Goal: Transaction & Acquisition: Obtain resource

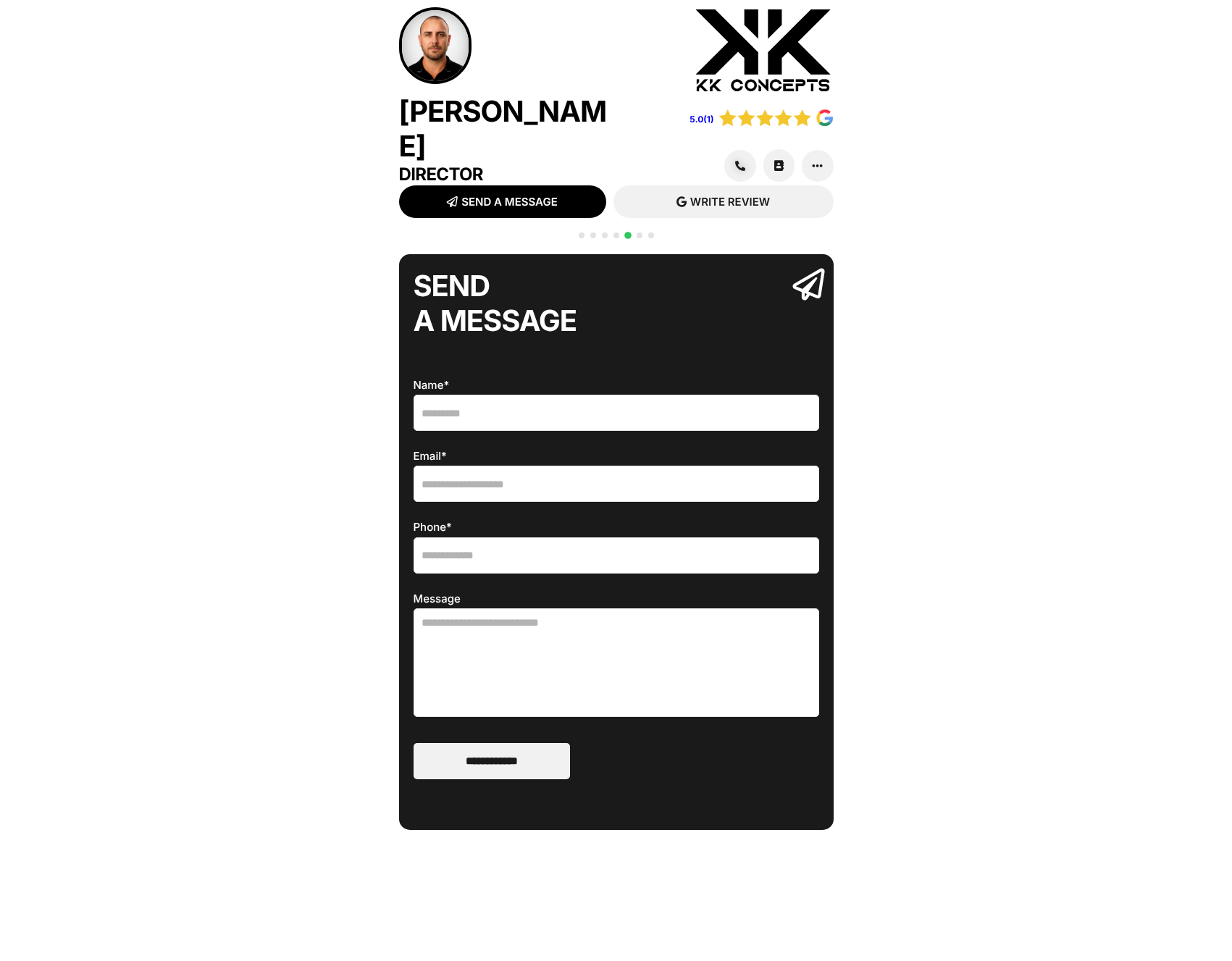
click at [749, 62] on img at bounding box center [763, 51] width 140 height 87
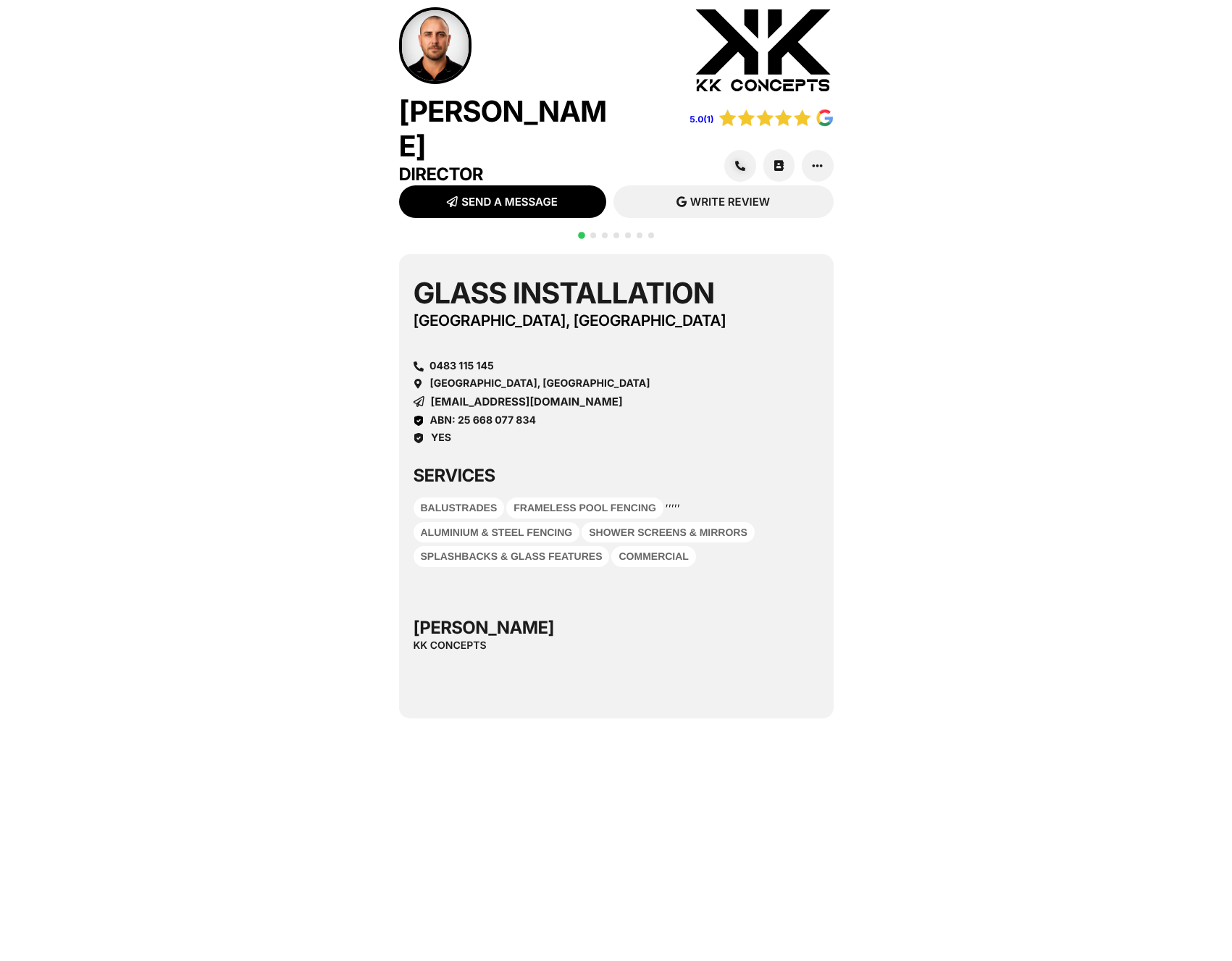
click at [592, 233] on span "Go to slide 2" at bounding box center [593, 236] width 6 height 6
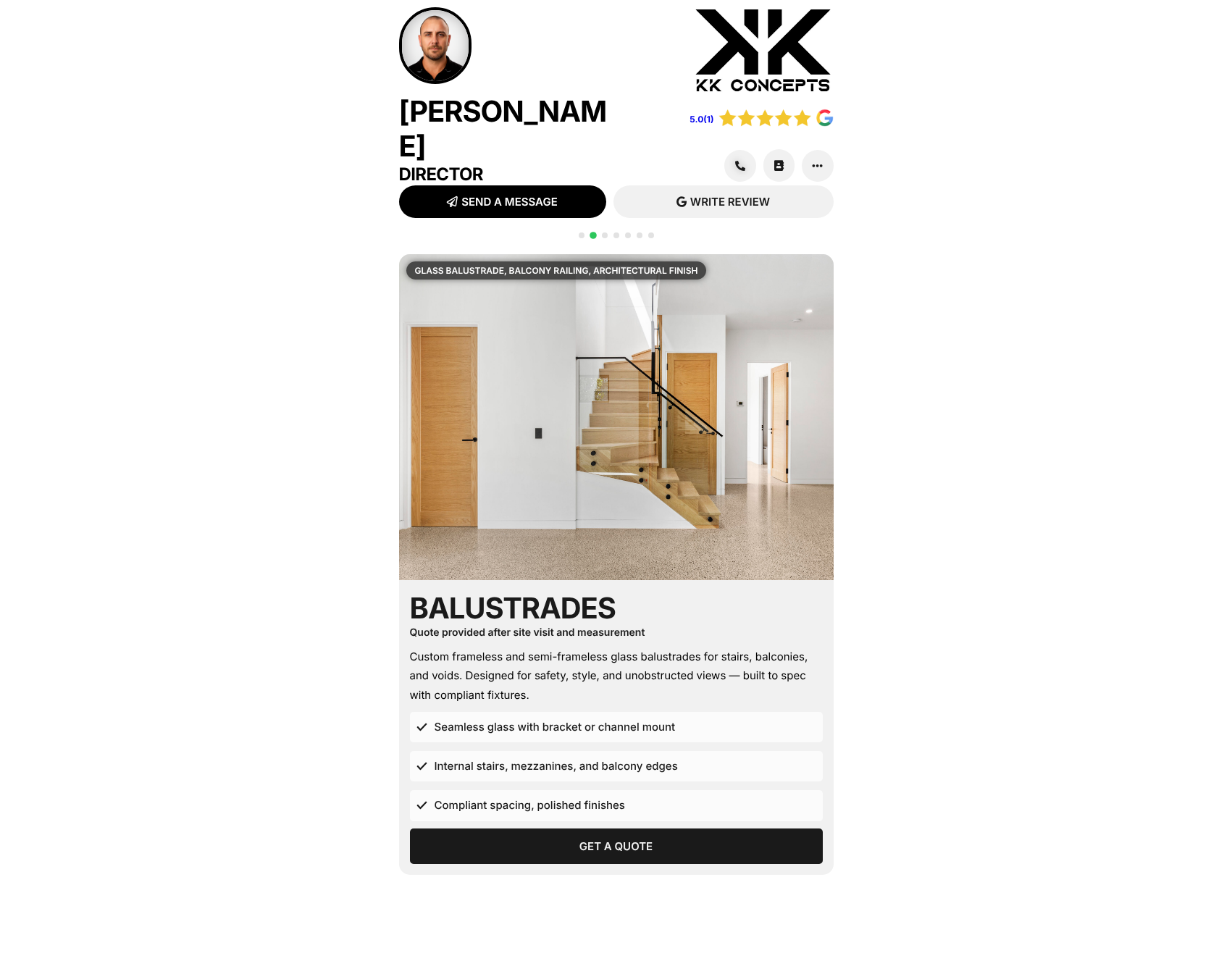
click at [606, 233] on span "Go to slide 3" at bounding box center [605, 236] width 6 height 6
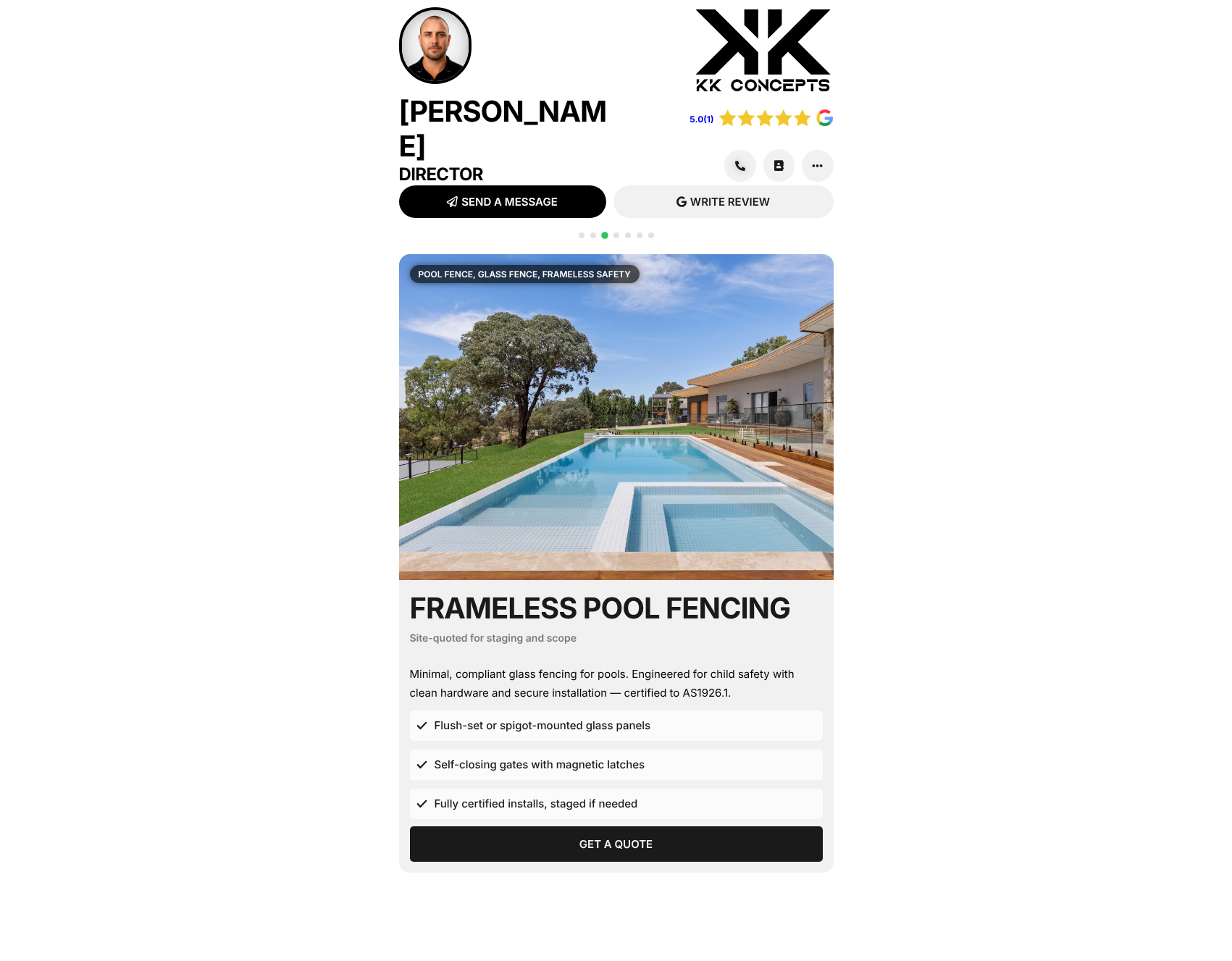
click at [576, 839] on span "Get a Quote" at bounding box center [616, 844] width 389 height 11
click at [614, 233] on span "Go to slide 4" at bounding box center [616, 236] width 6 height 6
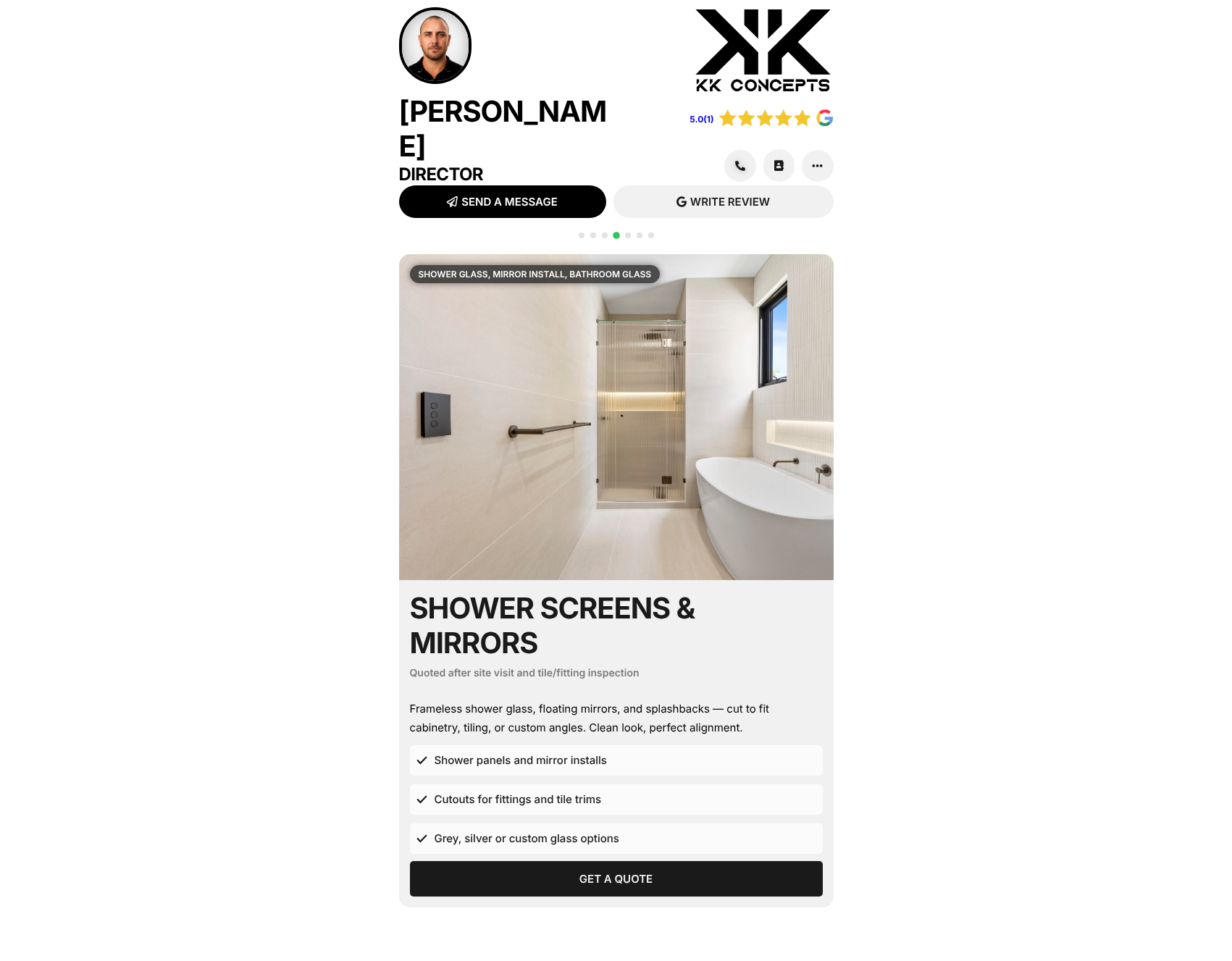
click at [628, 233] on span "Go to slide 5" at bounding box center [628, 236] width 6 height 6
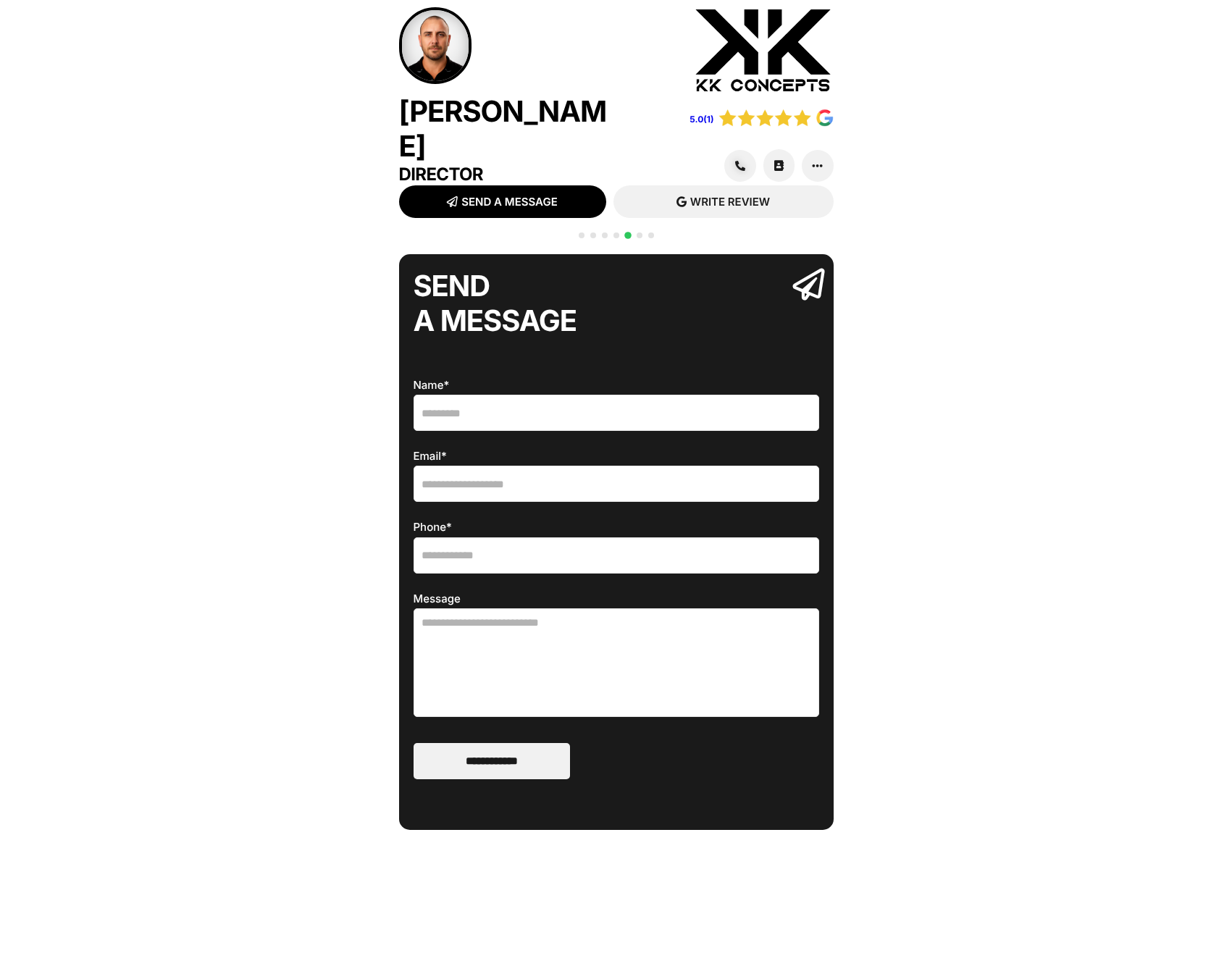
click at [641, 233] on span "Go to slide 6" at bounding box center [639, 236] width 6 height 6
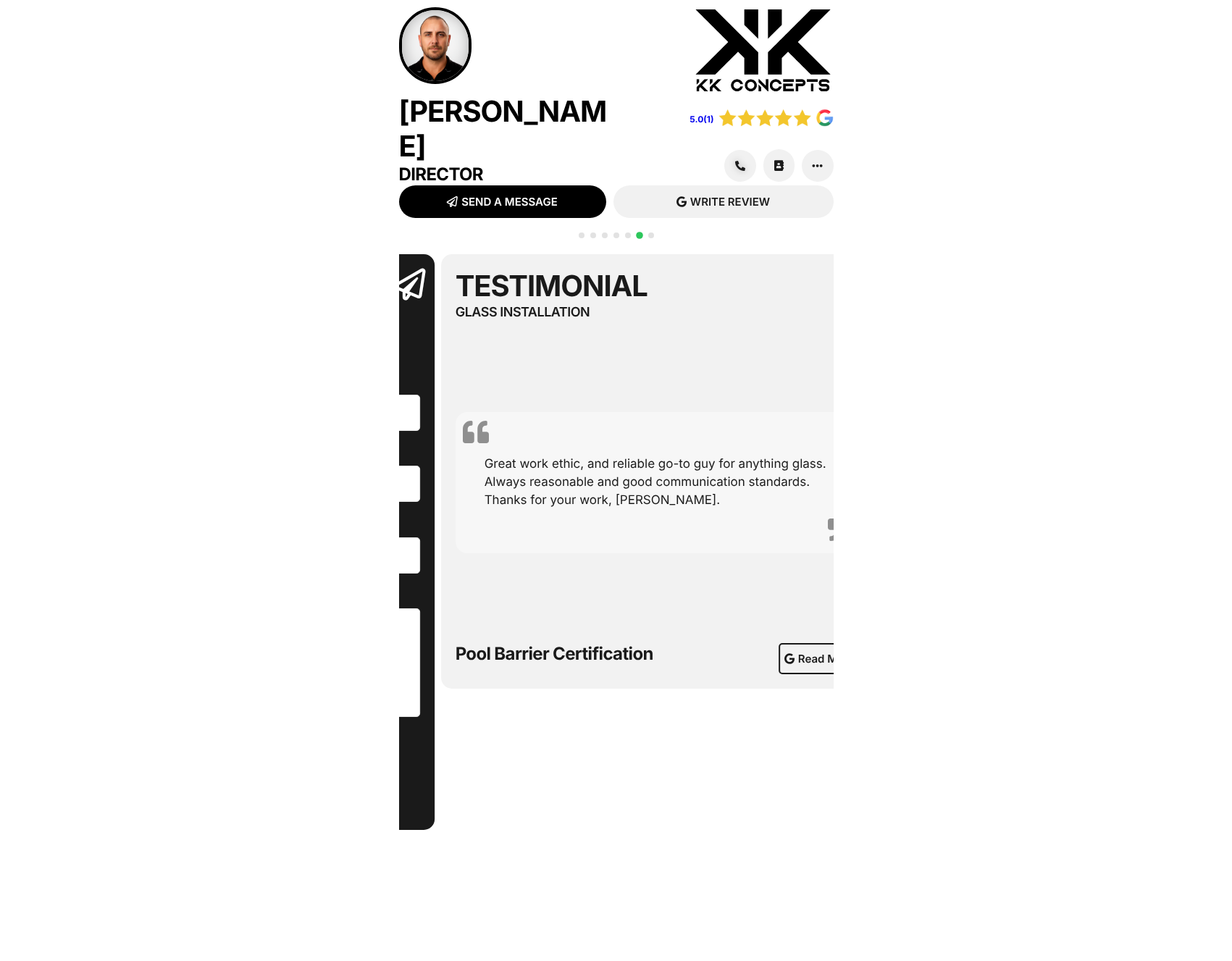
click at [483, 456] on div "Great work ethic, and reliable go-to guy for anything glass. Always reasonable …" at bounding box center [659, 482] width 391 height 55
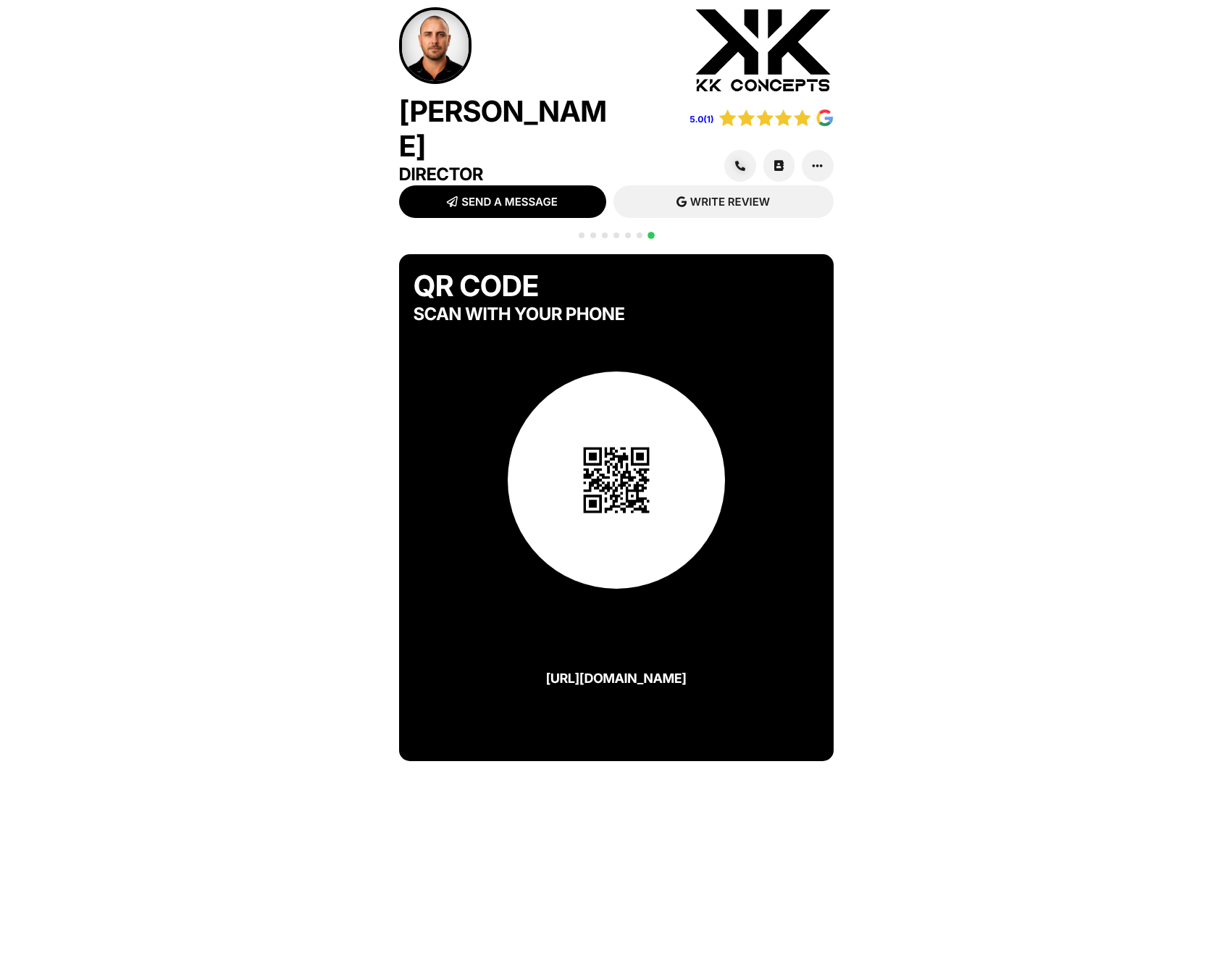
click at [1031, 437] on div "QR CODE SCAN WITH YOUR PHONE [URL][DOMAIN_NAME] Glass Installation [GEOGRAPHIC_…" at bounding box center [616, 691] width 1232 height 889
click at [583, 233] on span "Go to slide 1" at bounding box center [582, 236] width 6 height 6
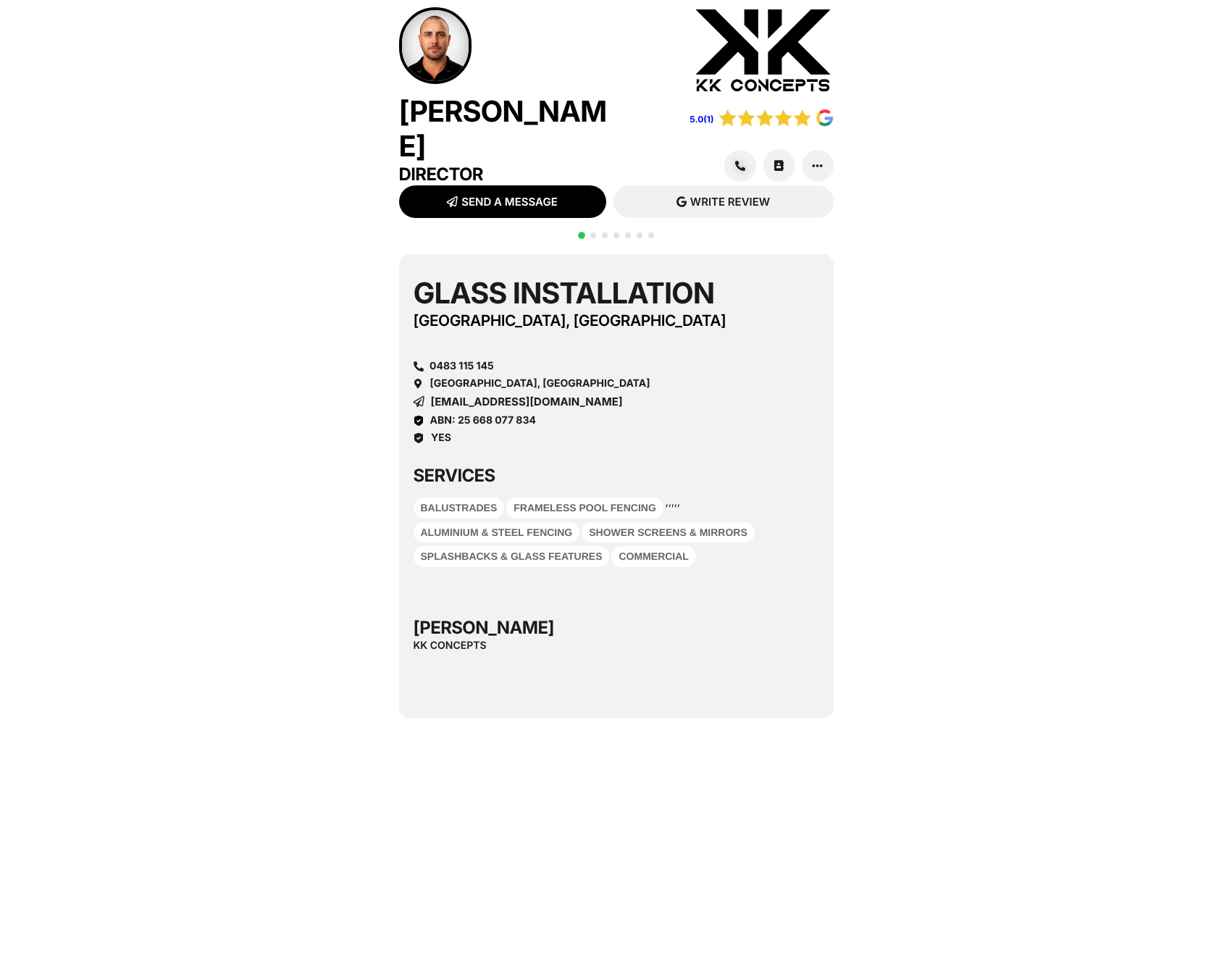
click at [590, 233] on span "Go to slide 2" at bounding box center [593, 236] width 6 height 6
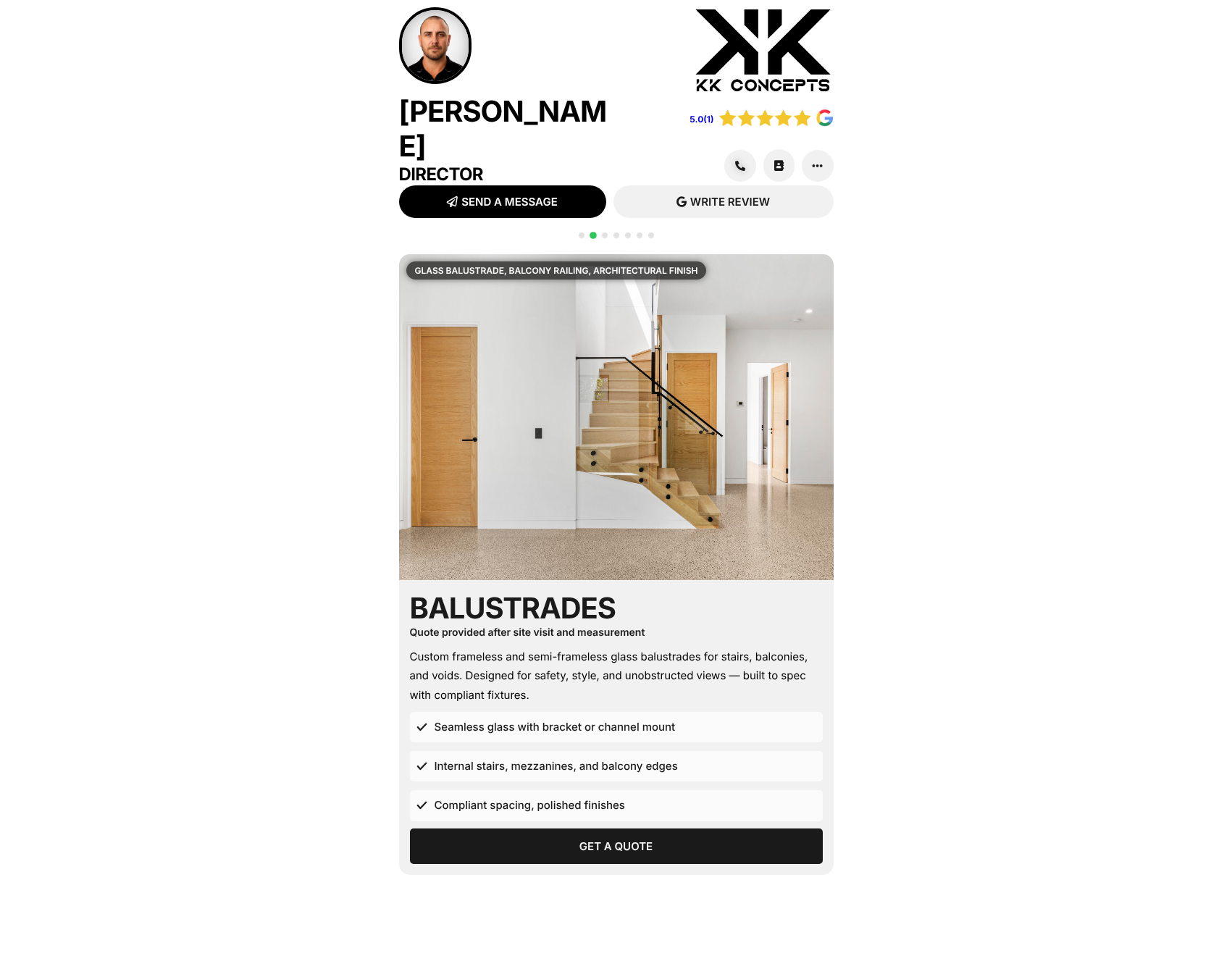
click at [605, 233] on span "Go to slide 3" at bounding box center [605, 236] width 6 height 6
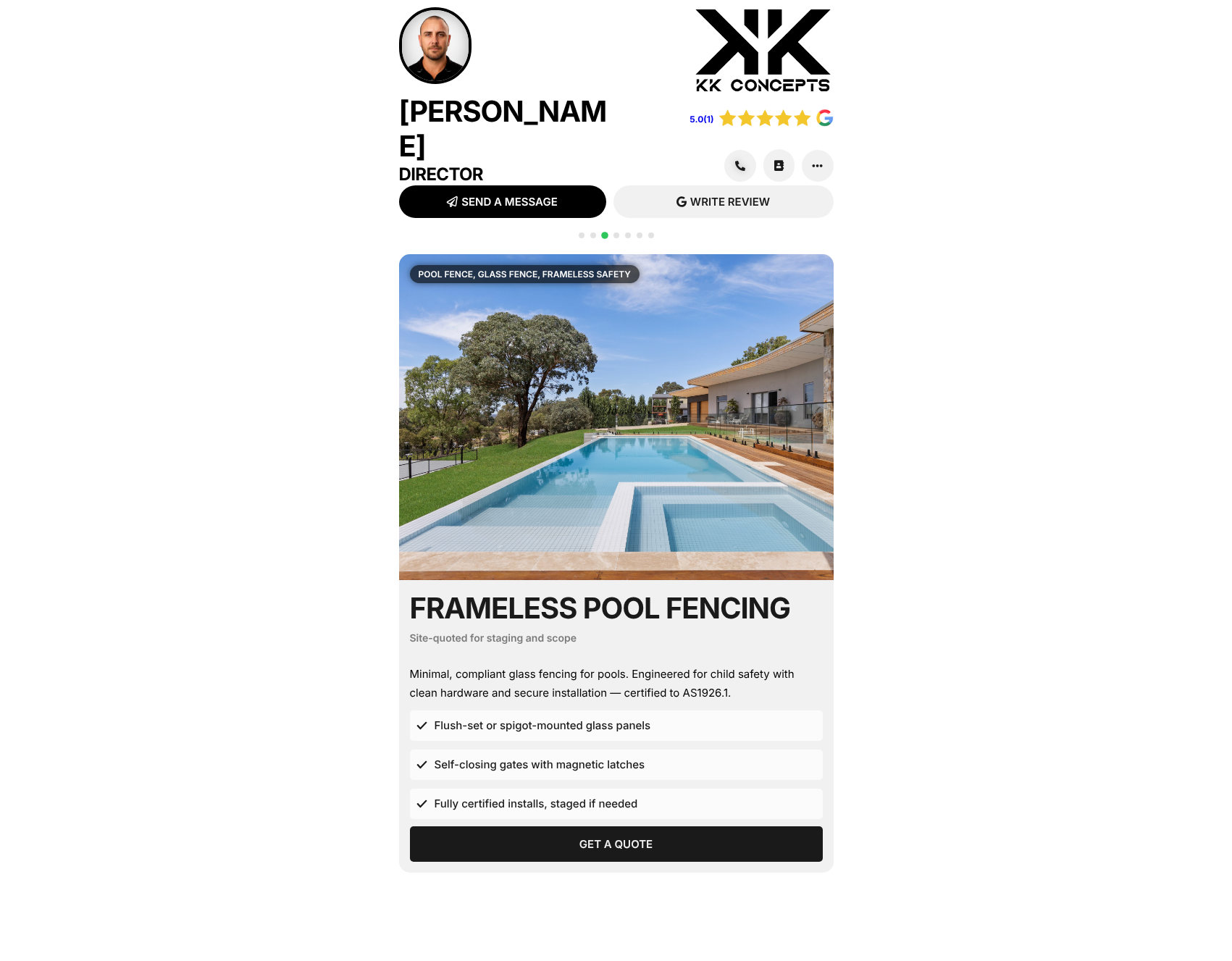
click at [665, 864] on div "Frameless Pool Fencing Site-quoted for staging and scope Minimal, compliant gla…" at bounding box center [616, 725] width 434 height 292
click at [638, 843] on link "Get a Quote" at bounding box center [616, 844] width 413 height 35
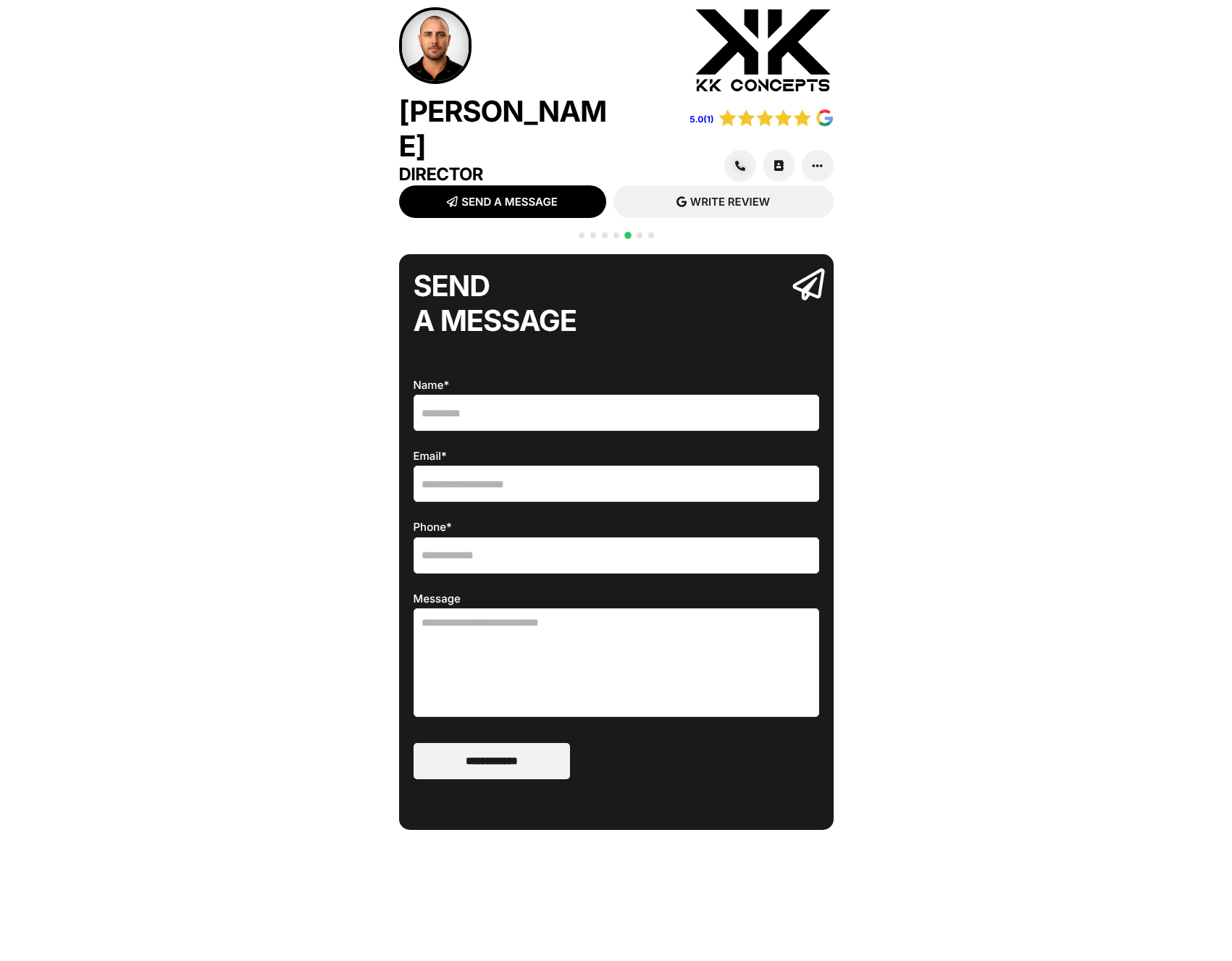
click at [629, 832] on div "**********" at bounding box center [616, 581] width 434 height 653
click at [319, 247] on div "QR CODE SCAN WITH YOUR PHONE [URL][DOMAIN_NAME] Glass Installation [GEOGRAPHIC_…" at bounding box center [616, 691] width 1232 height 889
click at [579, 233] on span "Go to slide 1" at bounding box center [582, 236] width 6 height 6
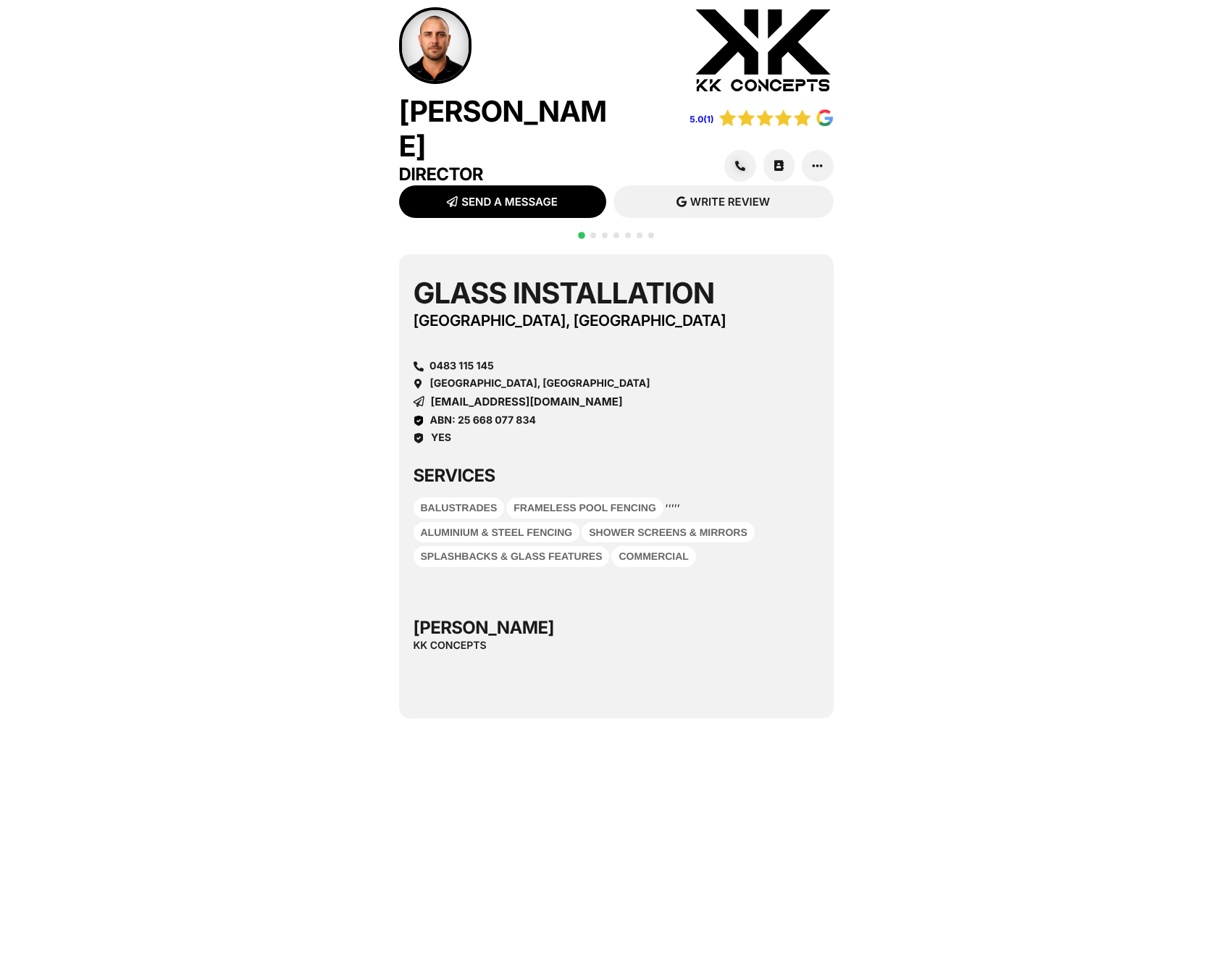
click at [592, 233] on span "Go to slide 2" at bounding box center [593, 236] width 6 height 6
